Goal: Information Seeking & Learning: Check status

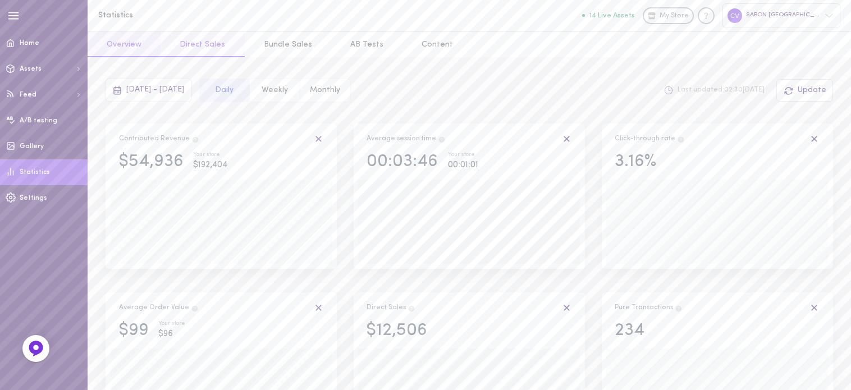
click at [207, 43] on button "Direct Sales" at bounding box center [203, 44] width 84 height 25
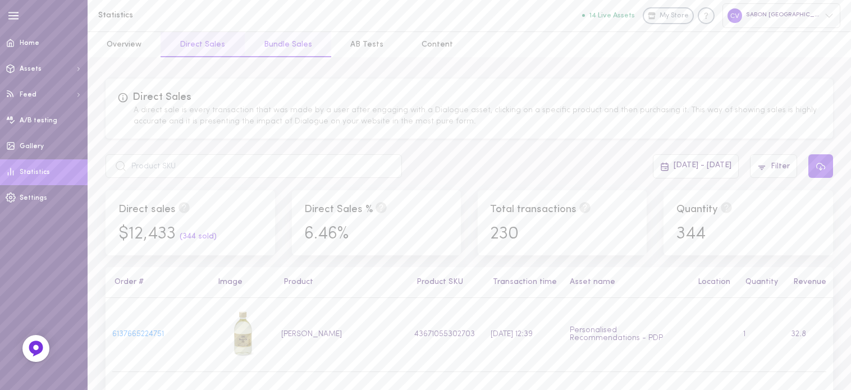
click at [282, 51] on button "Bundle Sales" at bounding box center [288, 44] width 86 height 25
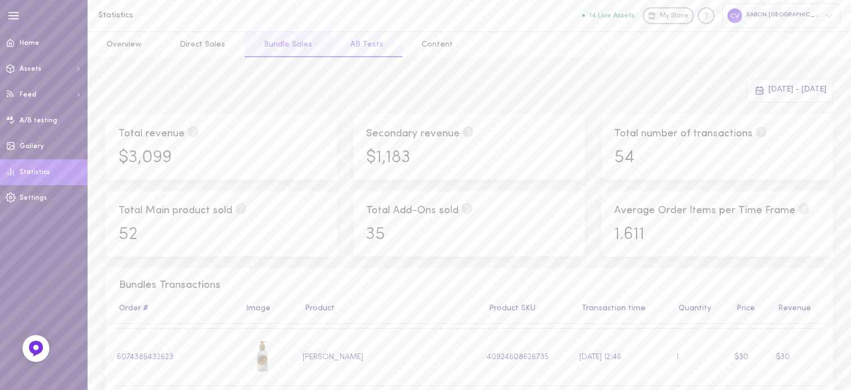
click at [339, 35] on button "AB Tests" at bounding box center [366, 44] width 71 height 25
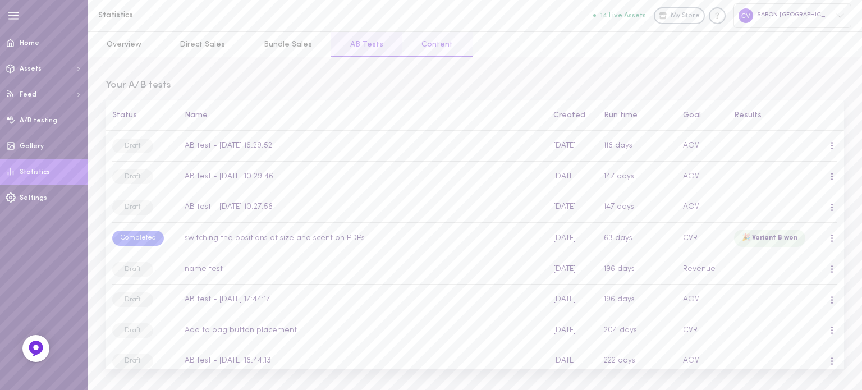
click at [440, 43] on button "Content" at bounding box center [438, 44] width 70 height 25
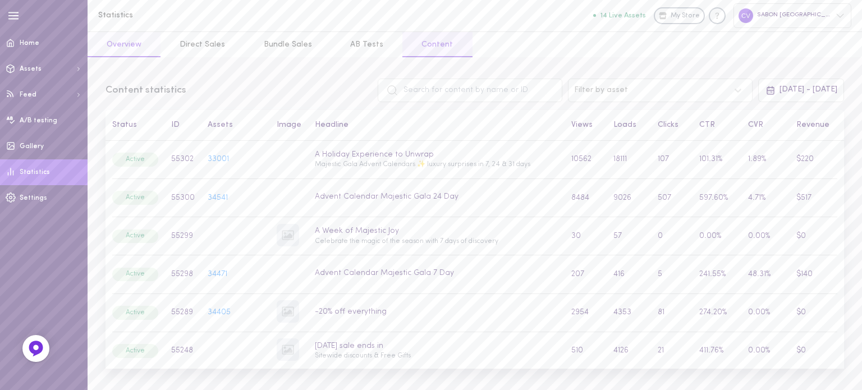
drag, startPoint x: 120, startPoint y: 38, endPoint x: 135, endPoint y: 40, distance: 14.9
click at [121, 38] on button "Overview" at bounding box center [124, 44] width 73 height 25
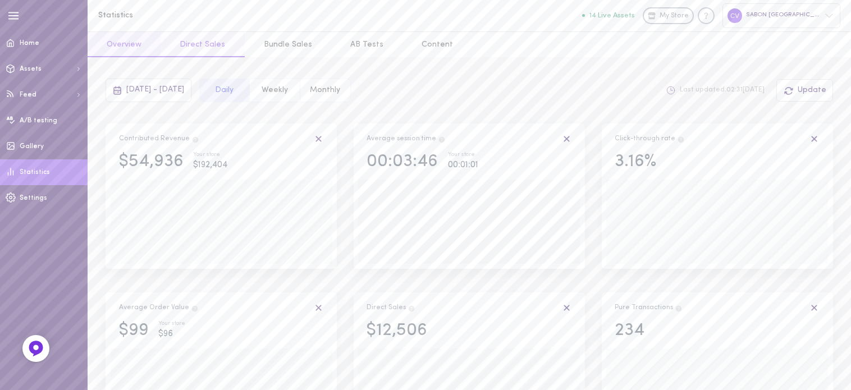
click at [204, 42] on button "Direct Sales" at bounding box center [203, 44] width 84 height 25
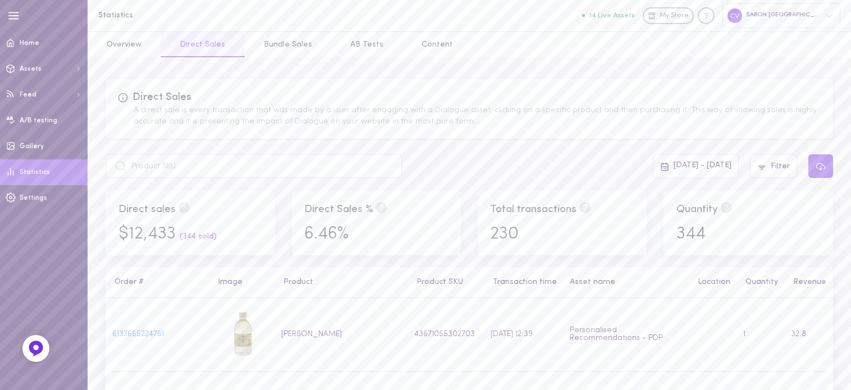
click at [272, 30] on div "Statistics 14 Live Assets My Store SABON [GEOGRAPHIC_DATA]" at bounding box center [469, 15] width 763 height 31
click at [278, 42] on button "Bundle Sales" at bounding box center [288, 44] width 86 height 25
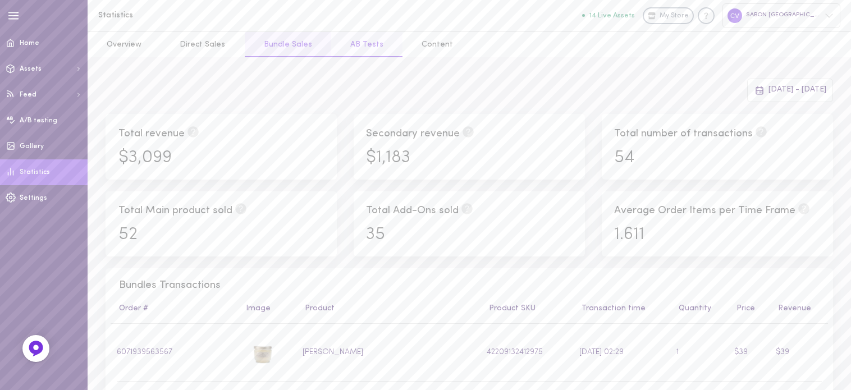
click at [350, 40] on button "AB Tests" at bounding box center [366, 44] width 71 height 25
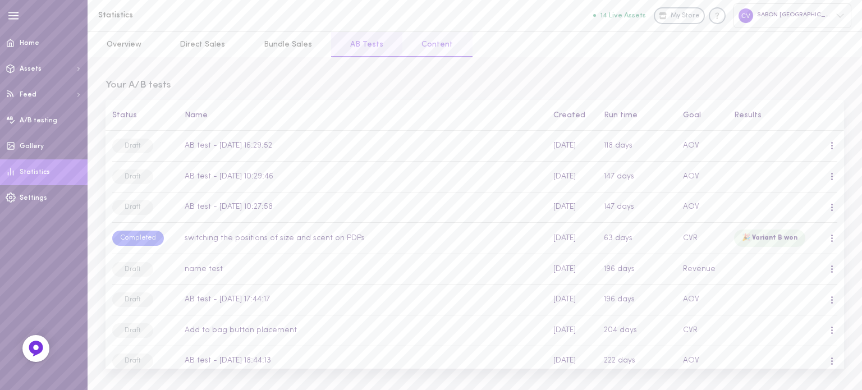
click at [420, 48] on button "Content" at bounding box center [438, 44] width 70 height 25
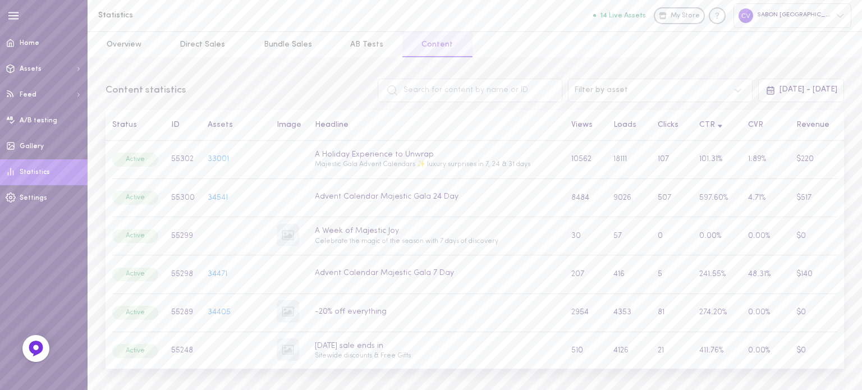
click at [717, 125] on icon at bounding box center [720, 127] width 6 height 6
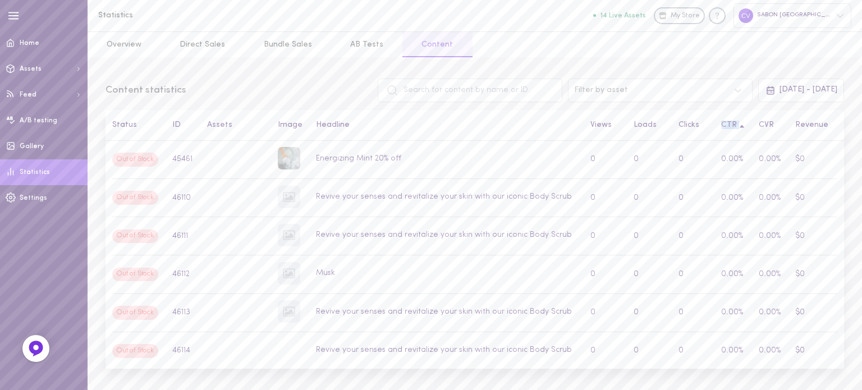
click at [730, 132] on th "CTR" at bounding box center [734, 125] width 38 height 31
click at [739, 129] on icon at bounding box center [742, 127] width 6 height 6
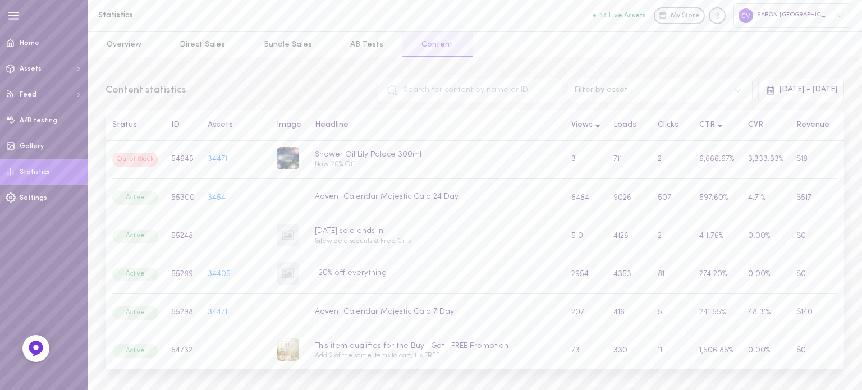
click at [578, 128] on div "Views" at bounding box center [585, 125] width 29 height 8
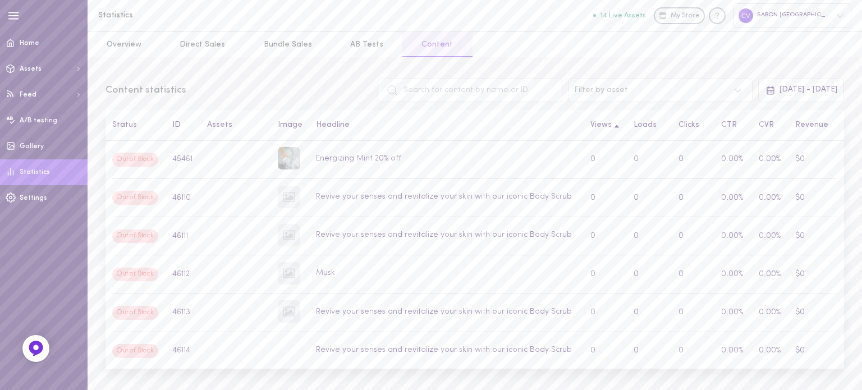
click at [601, 121] on div "Views" at bounding box center [606, 125] width 30 height 8
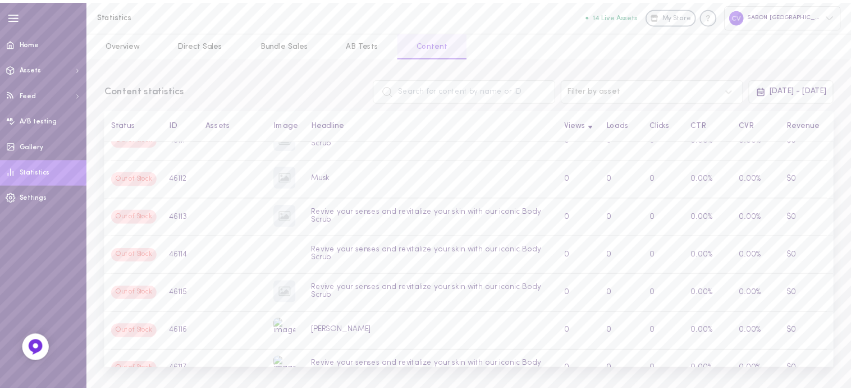
scroll to position [826, 0]
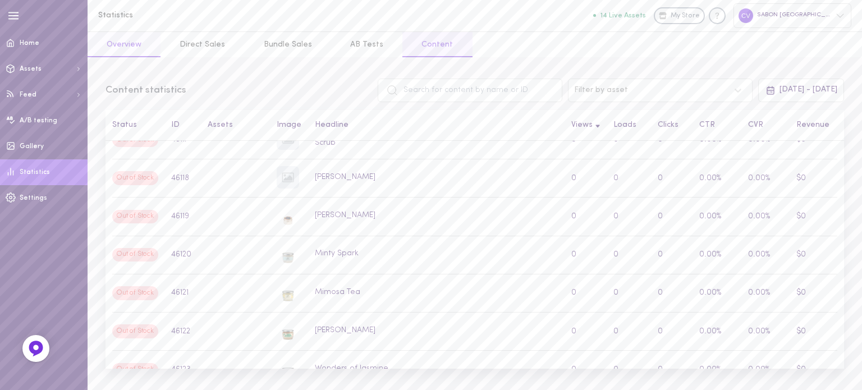
click at [135, 49] on button "Overview" at bounding box center [124, 44] width 73 height 25
